Goal: Navigation & Orientation: Find specific page/section

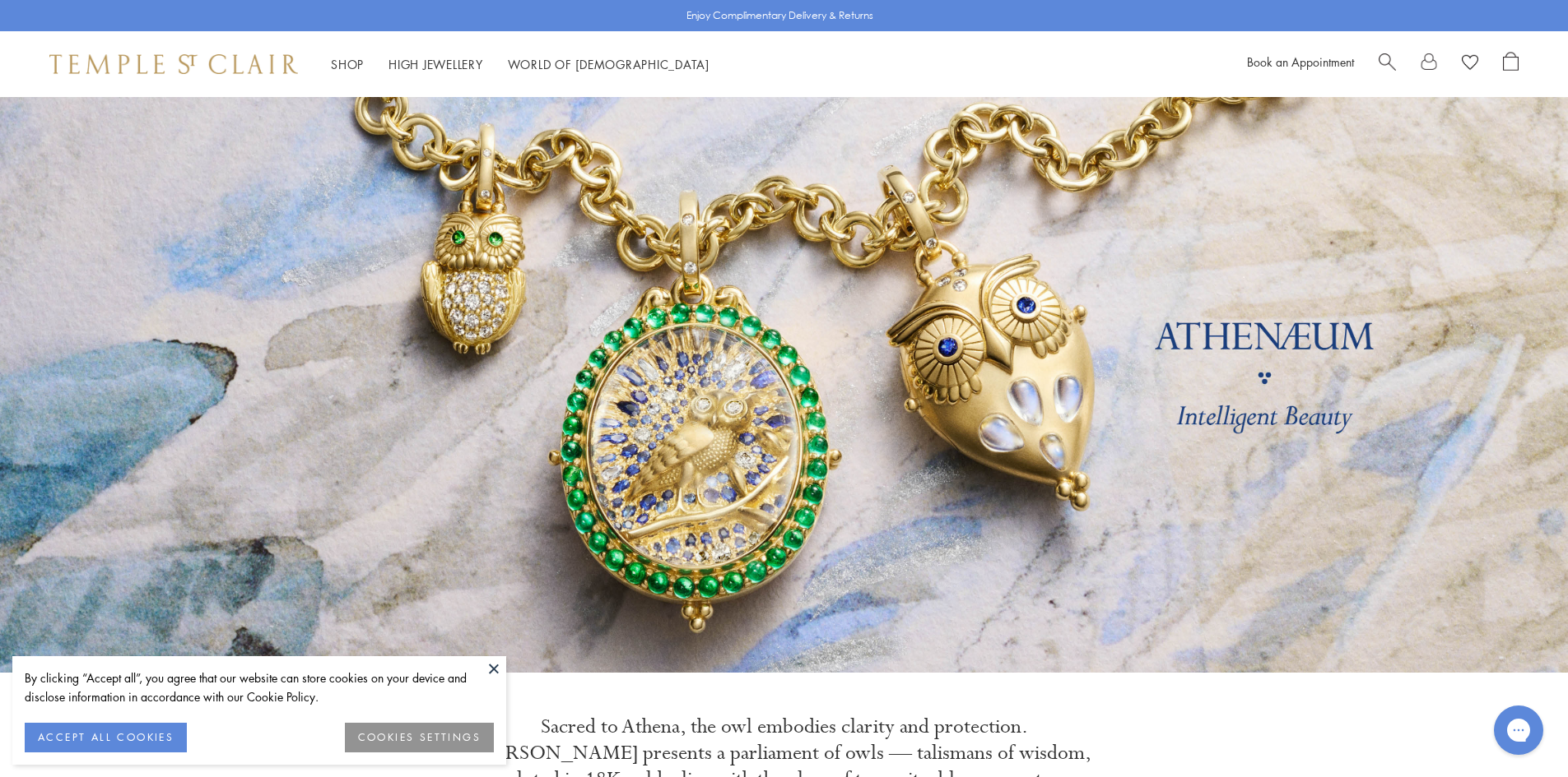
click at [484, 666] on button at bounding box center [493, 668] width 24 height 24
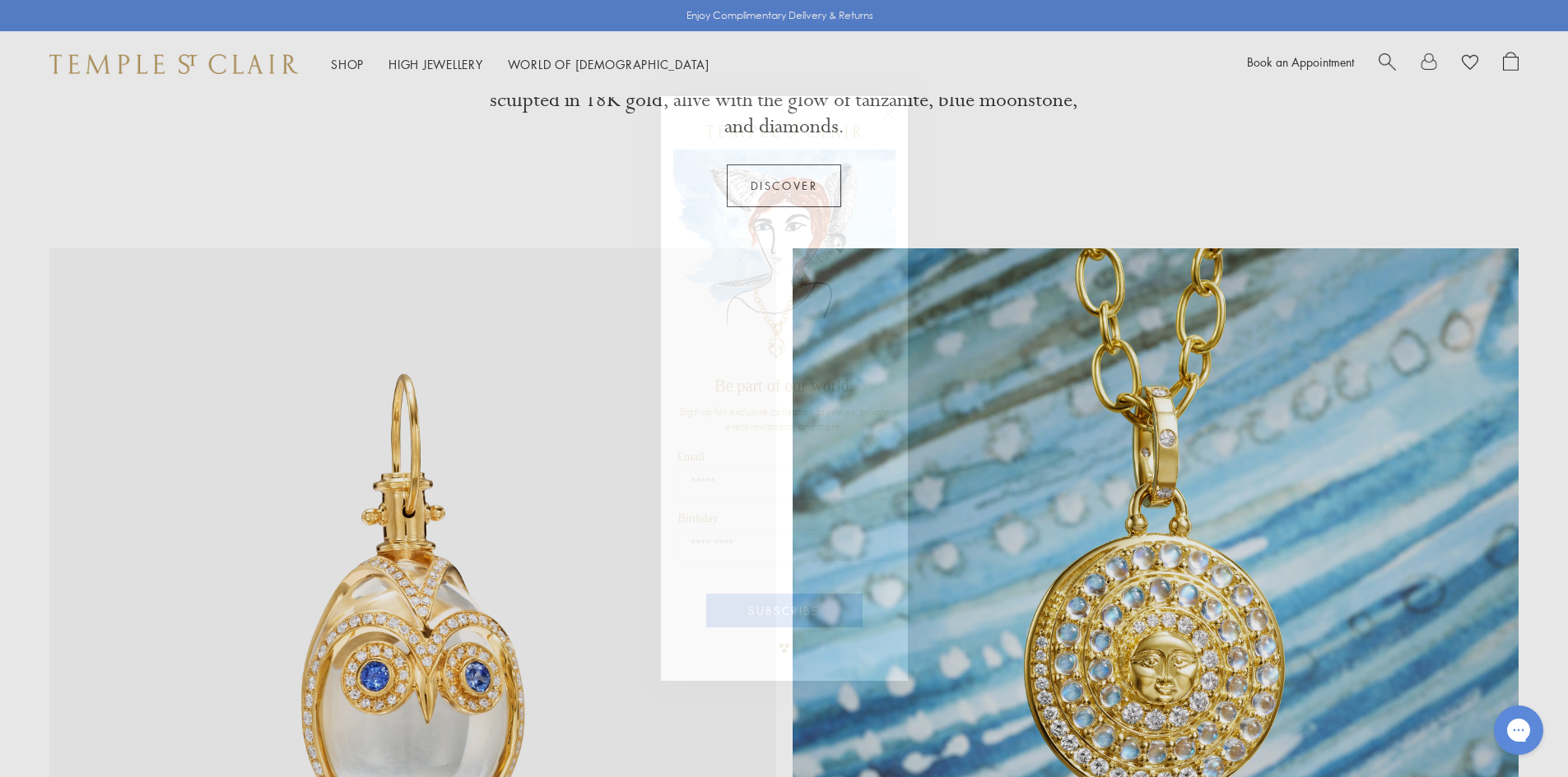
scroll to position [1359, 0]
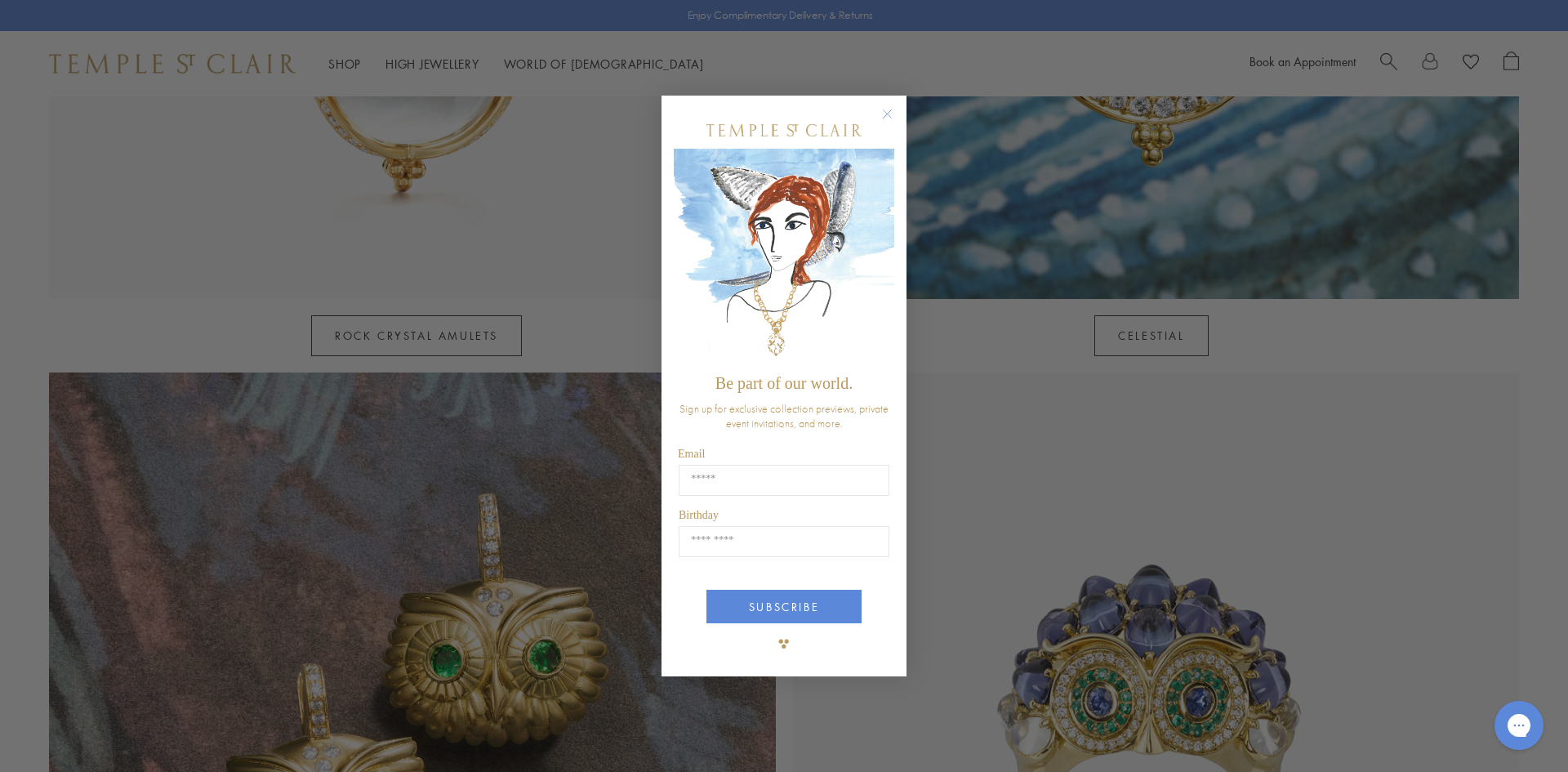
drag, startPoint x: 890, startPoint y: 116, endPoint x: 881, endPoint y: 135, distance: 21.0
click at [890, 116] on circle "Close dialog" at bounding box center [888, 114] width 20 height 20
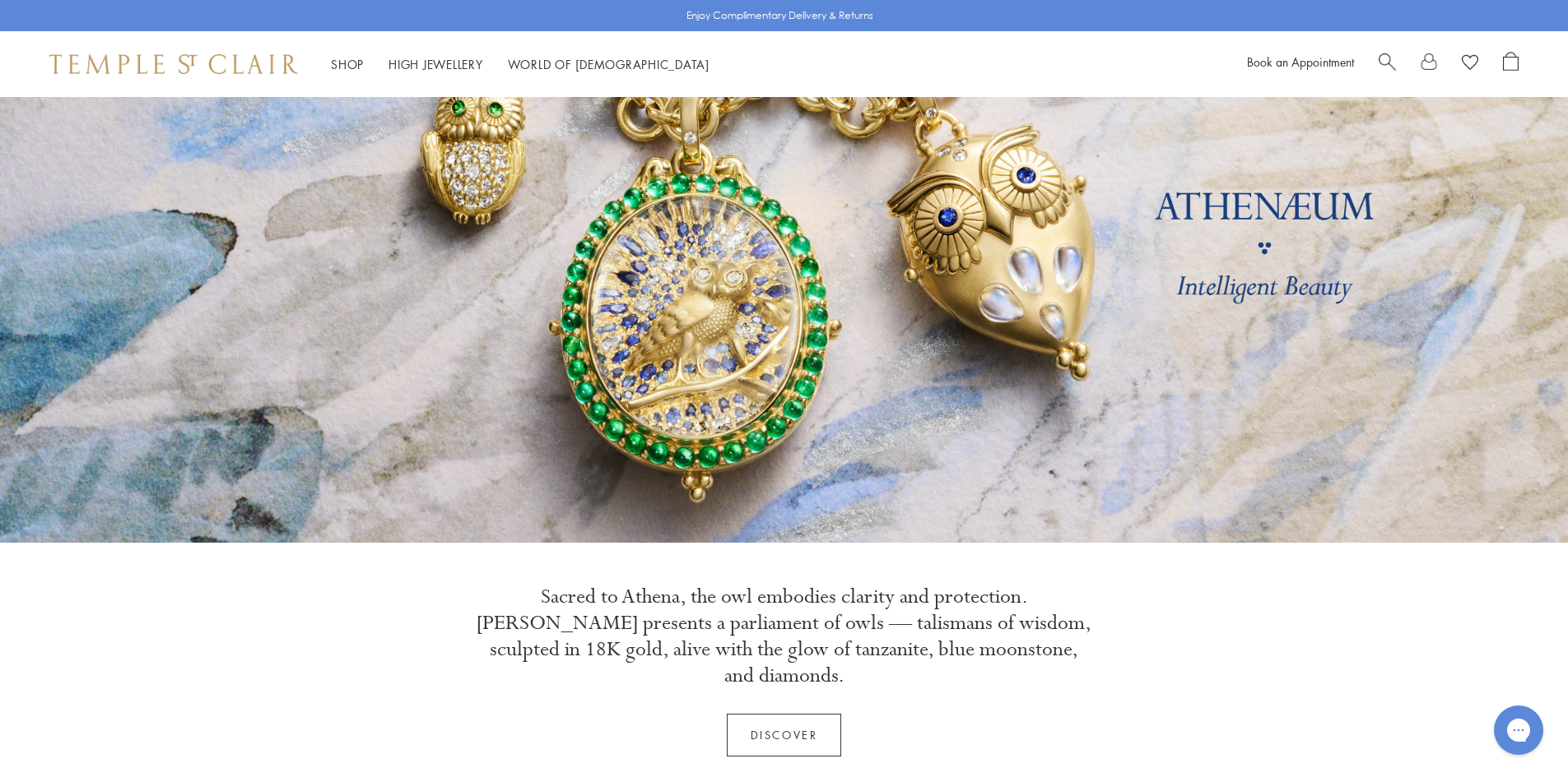
scroll to position [0, 0]
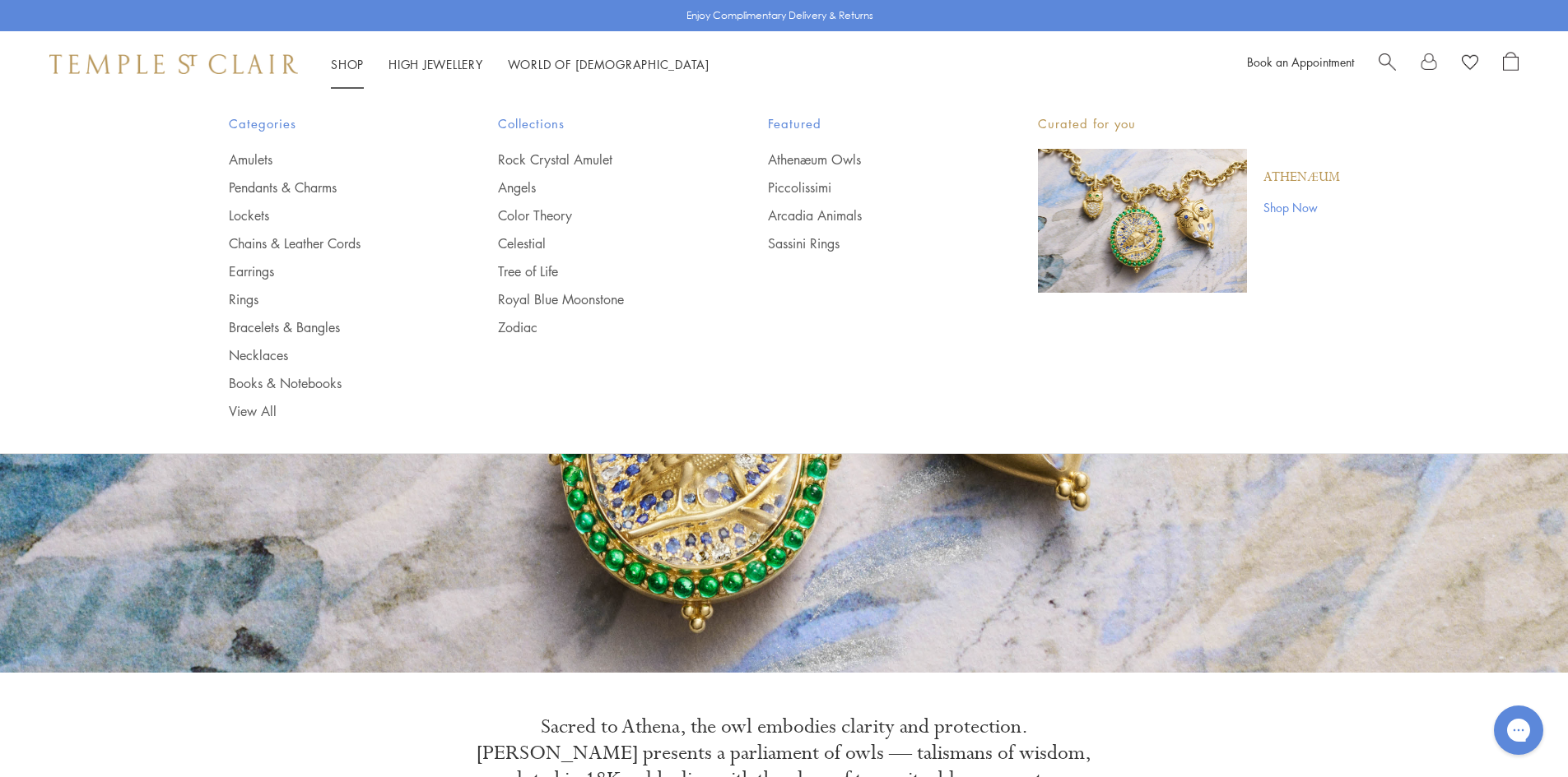
click at [357, 63] on link "Shop Shop" at bounding box center [347, 64] width 33 height 17
click at [250, 327] on link "Bracelets & Bangles" at bounding box center [331, 327] width 204 height 18
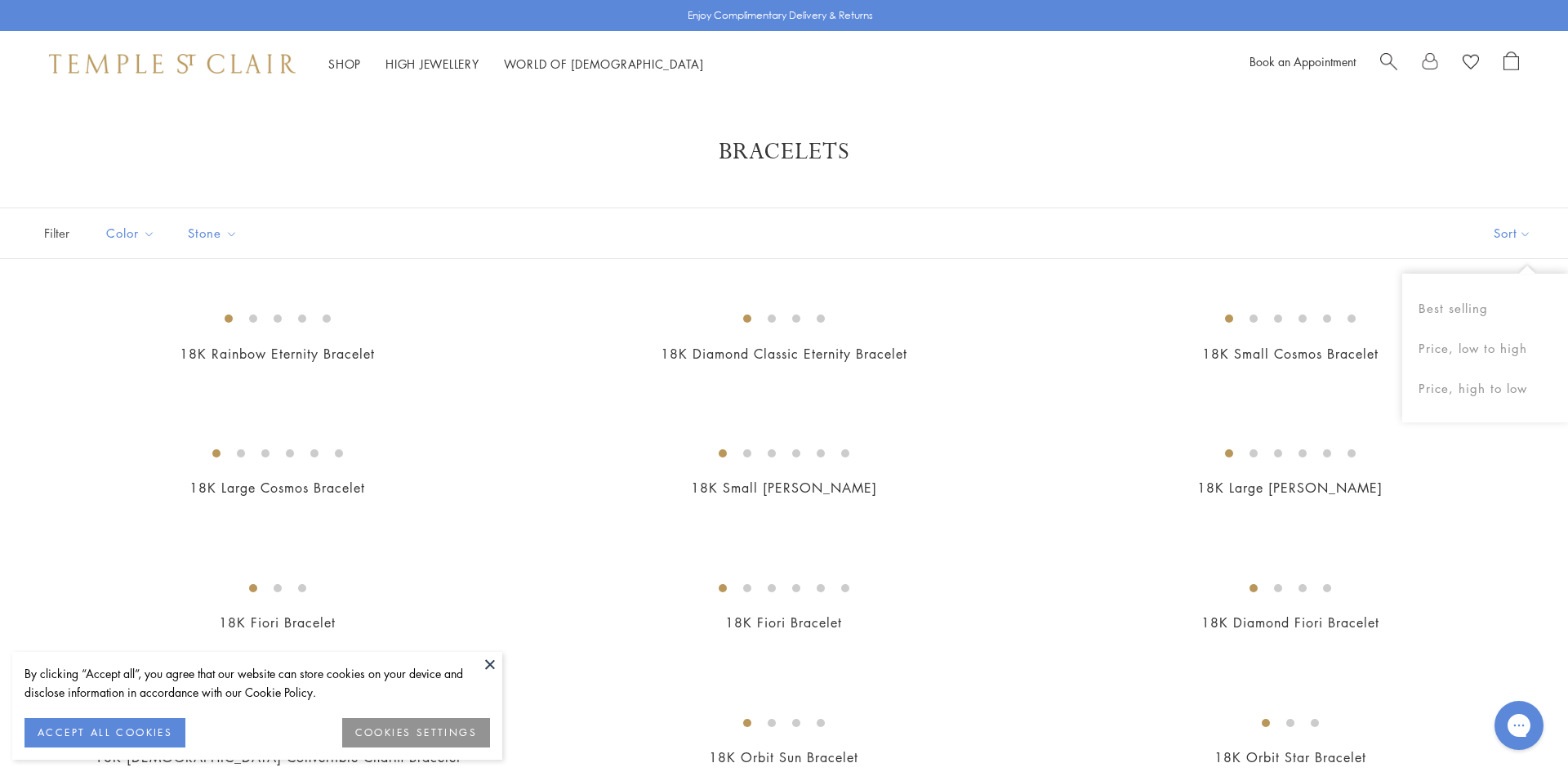
click at [483, 666] on button at bounding box center [490, 664] width 24 height 24
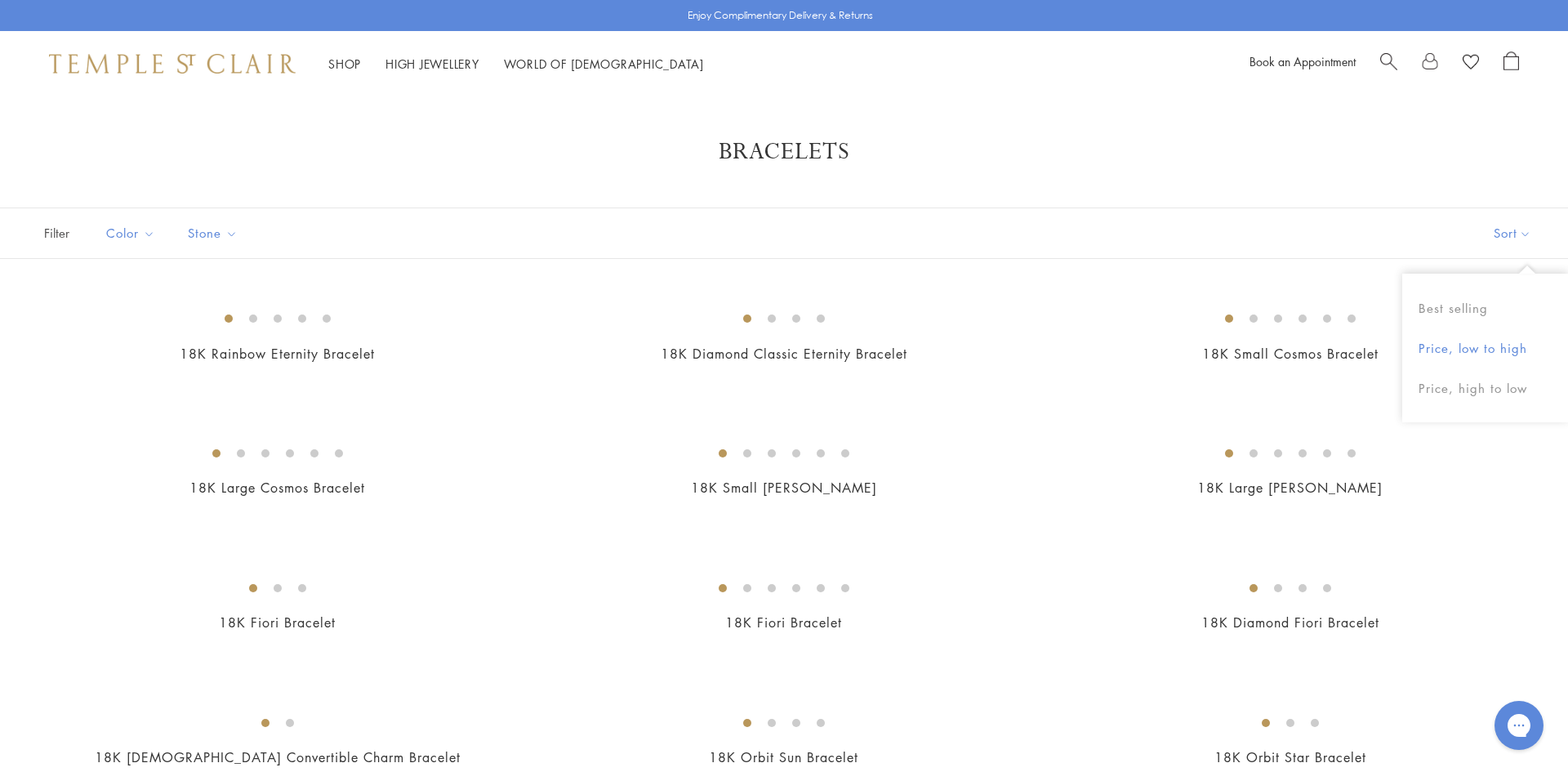
click at [1474, 345] on button "Price, low to high" at bounding box center [1485, 349] width 165 height 40
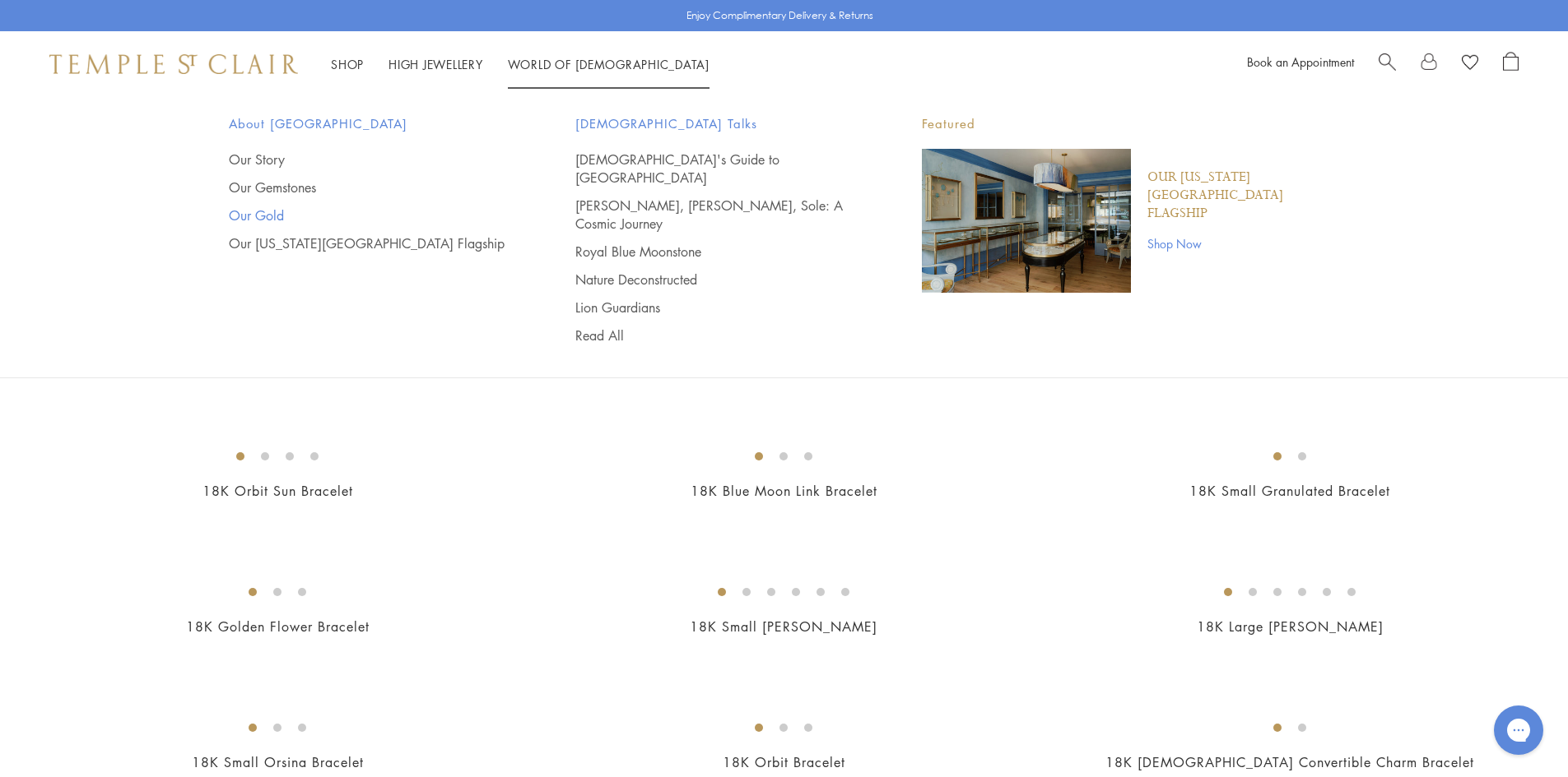
click at [271, 218] on link "Our Gold" at bounding box center [369, 216] width 281 height 18
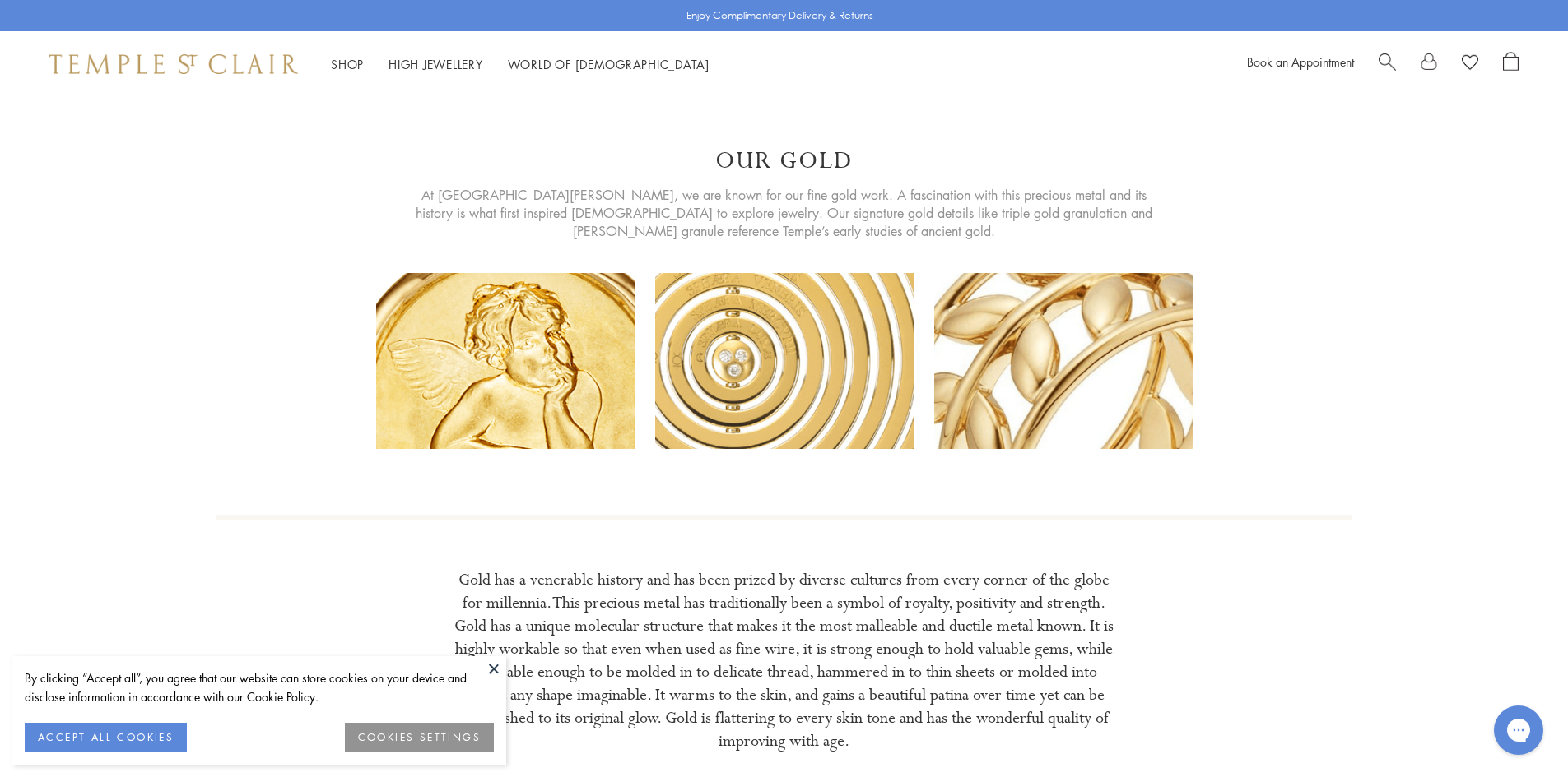
click at [494, 671] on button at bounding box center [493, 668] width 24 height 24
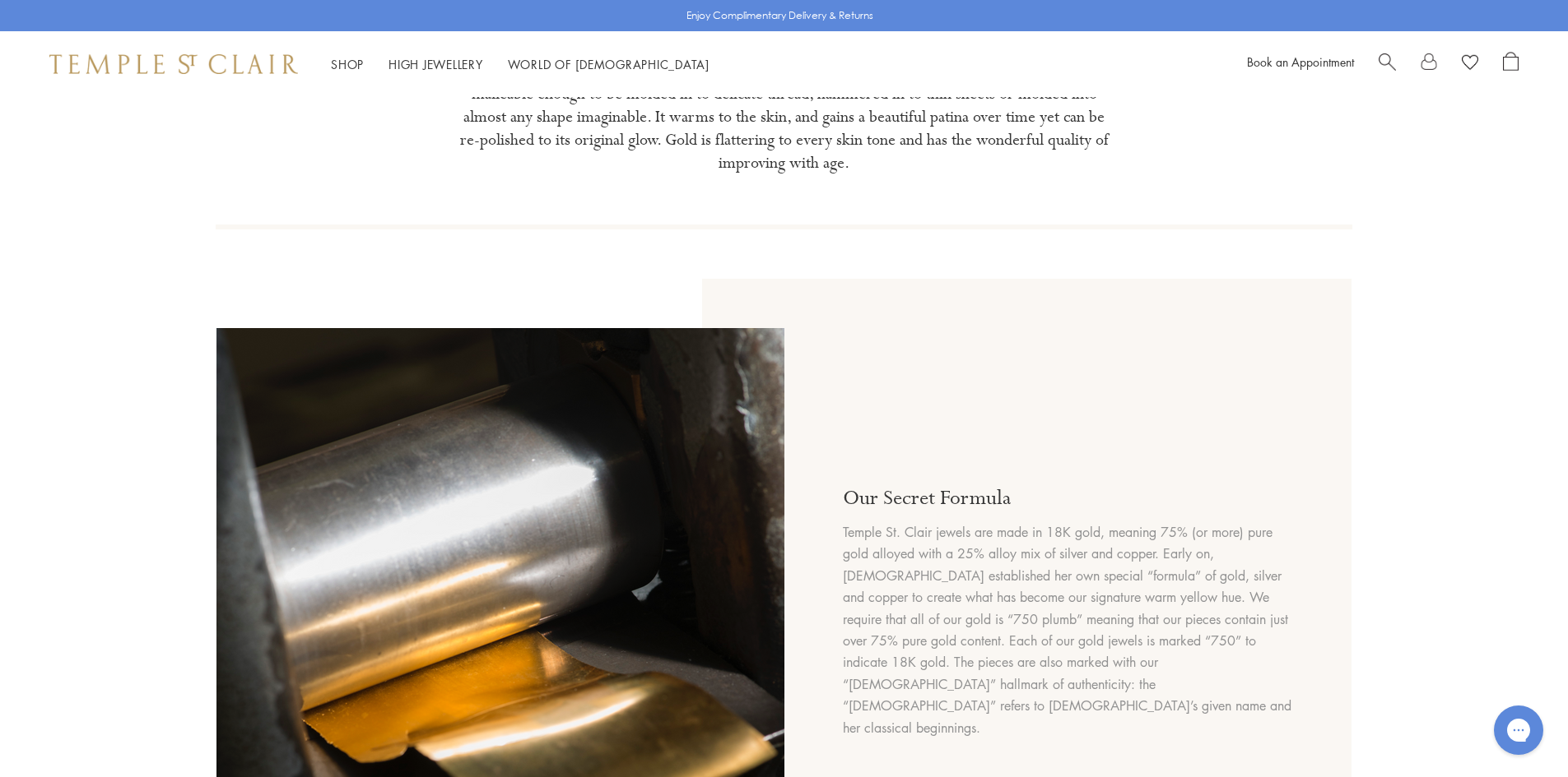
scroll to position [822, 0]
